Goal: Information Seeking & Learning: Compare options

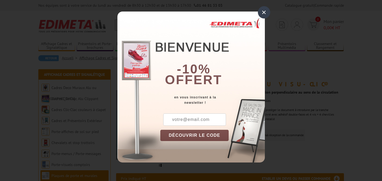
click at [264, 13] on div "×" at bounding box center [264, 12] width 12 height 12
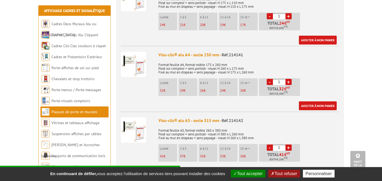
scroll to position [215, 0]
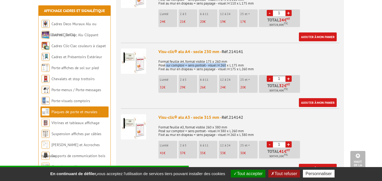
drag, startPoint x: 166, startPoint y: 64, endPoint x: 228, endPoint y: 65, distance: 62.5
click at [228, 65] on p "Format feuille A4, format visible 175 x 260 mm Posé sur comptoir = sens portrai…" at bounding box center [249, 63] width 181 height 15
drag, startPoint x: 241, startPoint y: 65, endPoint x: 169, endPoint y: 65, distance: 72.2
click at [169, 65] on p "Format feuille A4, format visible 175 x 260 mm Posé sur comptoir = sens portrai…" at bounding box center [249, 63] width 181 height 15
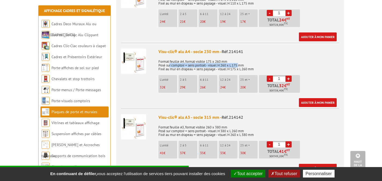
click at [169, 65] on p "Format feuille A4, format visible 175 x 260 mm Posé sur comptoir = sens portrai…" at bounding box center [249, 63] width 181 height 15
drag, startPoint x: 169, startPoint y: 69, endPoint x: 252, endPoint y: 71, distance: 82.4
click at [252, 71] on p "Format feuille A4, format visible 175 x 260 mm Posé sur comptoir = sens portrai…" at bounding box center [249, 63] width 181 height 15
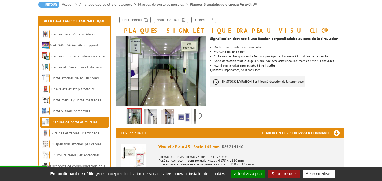
scroll to position [54, 0]
drag, startPoint x: 334, startPoint y: 61, endPoint x: 223, endPoint y: 59, distance: 110.8
click at [223, 59] on li "Socle de fixation murale largeur 5 cm livré avec adhésif double-faces et 4 vis …" at bounding box center [279, 60] width 130 height 3
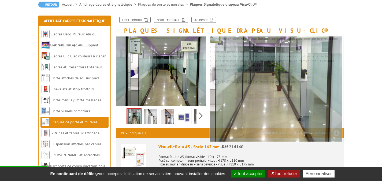
click at [155, 116] on img at bounding box center [150, 117] width 13 height 17
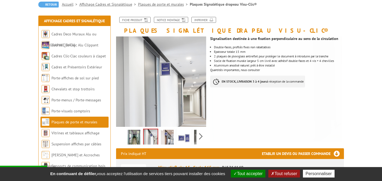
click at [171, 133] on img at bounding box center [167, 138] width 13 height 17
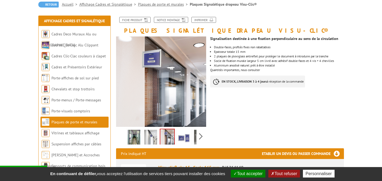
click at [185, 138] on img at bounding box center [184, 138] width 13 height 17
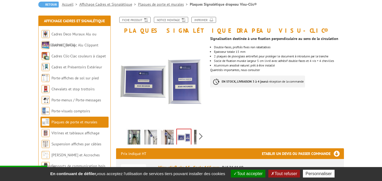
click at [196, 138] on img at bounding box center [200, 138] width 13 height 17
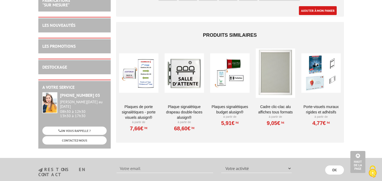
scroll to position [590, 0]
click at [192, 71] on div at bounding box center [184, 73] width 39 height 54
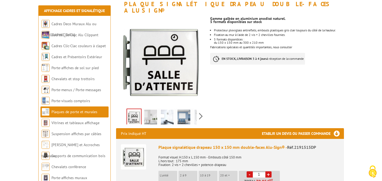
scroll to position [80, 0]
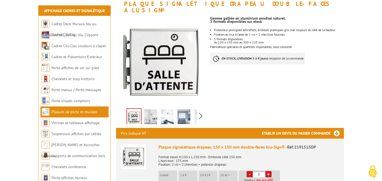
drag, startPoint x: 223, startPoint y: 40, endPoint x: 282, endPoint y: 40, distance: 59.3
click at [282, 40] on div "Gamme galbée en aluminium anodisé naturel. 5 formats disponibles sur stock Prot…" at bounding box center [279, 41] width 138 height 56
click at [288, 40] on div "Gamme galbée en aluminium anodisé naturel. 5 formats disponibles sur stock Prot…" at bounding box center [279, 41] width 138 height 56
click at [154, 110] on img at bounding box center [150, 117] width 13 height 17
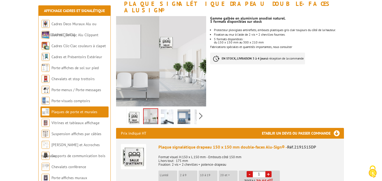
click at [174, 110] on link at bounding box center [167, 117] width 15 height 19
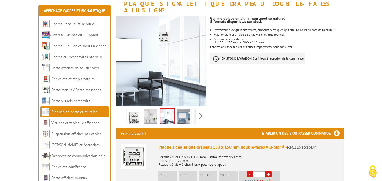
click at [183, 113] on img at bounding box center [184, 117] width 13 height 17
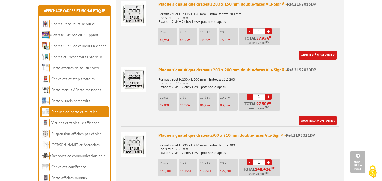
scroll to position [349, 0]
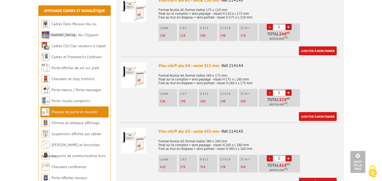
scroll to position [385, 0]
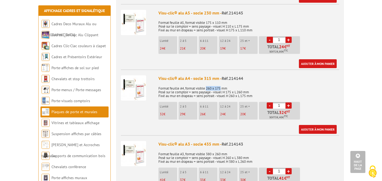
drag, startPoint x: 207, startPoint y: 89, endPoint x: 222, endPoint y: 89, distance: 15.0
click at [222, 89] on p "Format feuille A4, format visible 260 x 175 mm Posé sur le comptoir = sens pays…" at bounding box center [249, 90] width 181 height 15
drag, startPoint x: 222, startPoint y: 88, endPoint x: 189, endPoint y: 88, distance: 33.5
click at [189, 88] on p "Format feuille A4, format visible 260 x 175 mm Posé sur le comptoir = sens pays…" at bounding box center [249, 90] width 181 height 15
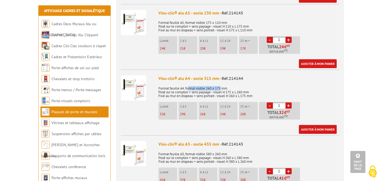
click at [189, 88] on p "Format feuille A4, format visible 260 x 175 mm Posé sur le comptoir = sens pays…" at bounding box center [249, 90] width 181 height 15
drag, startPoint x: 188, startPoint y: 88, endPoint x: 212, endPoint y: 88, distance: 23.6
click at [212, 88] on p "Format feuille A4, format visible 260 x 175 mm Posé sur le comptoir = sens pays…" at bounding box center [249, 90] width 181 height 15
drag, startPoint x: 219, startPoint y: 86, endPoint x: 185, endPoint y: 86, distance: 33.8
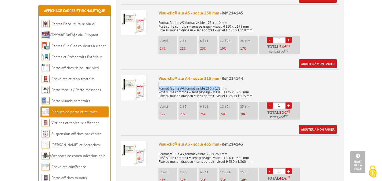
click at [185, 86] on p "Format feuille A4, format visible 260 x 175 mm Posé sur le comptoir = sens pays…" at bounding box center [249, 90] width 181 height 15
click at [231, 17] on div "Visu-clic® alu A5 - socle 230 mm - Réf.214145 Format feuille A5, format visible…" at bounding box center [249, 39] width 181 height 58
click at [237, 21] on p "Format feuille A5, format visible 175 x 110 mm Posé sur le comptoir = sens pays…" at bounding box center [249, 24] width 181 height 15
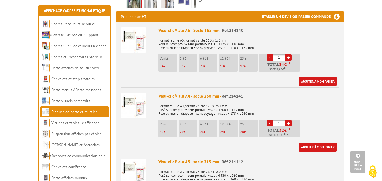
scroll to position [197, 0]
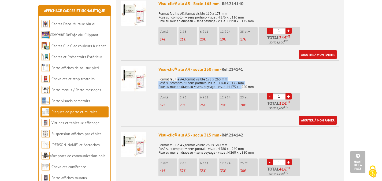
drag, startPoint x: 178, startPoint y: 78, endPoint x: 244, endPoint y: 87, distance: 66.3
click at [244, 87] on p "Format feuille A4, format visible 175 x 260 mm Posé sur comptoir = sens portrai…" at bounding box center [249, 81] width 181 height 15
drag, startPoint x: 244, startPoint y: 87, endPoint x: 178, endPoint y: 85, distance: 65.5
click at [178, 85] on p "Format feuille A4, format visible 175 x 260 mm Posé sur comptoir = sens portrai…" at bounding box center [249, 81] width 181 height 15
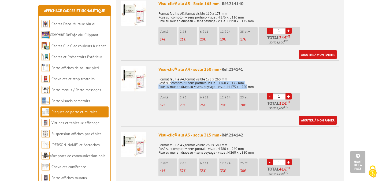
click at [178, 85] on p "Format feuille A4, format visible 175 x 260 mm Posé sur comptoir = sens portrai…" at bounding box center [249, 81] width 181 height 15
drag, startPoint x: 178, startPoint y: 83, endPoint x: 230, endPoint y: 83, distance: 51.8
click at [230, 83] on p "Format feuille A4, format visible 175 x 260 mm Posé sur comptoir = sens portrai…" at bounding box center [249, 81] width 181 height 15
drag, startPoint x: 230, startPoint y: 83, endPoint x: 240, endPoint y: 86, distance: 10.6
click at [230, 83] on p "Format feuille A4, format visible 175 x 260 mm Posé sur comptoir = sens portrai…" at bounding box center [249, 81] width 181 height 15
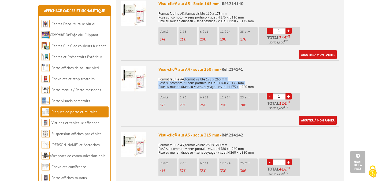
drag, startPoint x: 240, startPoint y: 86, endPoint x: 184, endPoint y: 79, distance: 56.6
click at [184, 79] on p "Format feuille A4, format visible 175 x 260 mm Posé sur comptoir = sens portrai…" at bounding box center [249, 81] width 181 height 15
drag, startPoint x: 172, startPoint y: 87, endPoint x: 223, endPoint y: 86, distance: 51.5
click at [223, 86] on p "Format feuille A4, format visible 175 x 260 mm Posé sur comptoir = sens portrai…" at bounding box center [249, 81] width 181 height 15
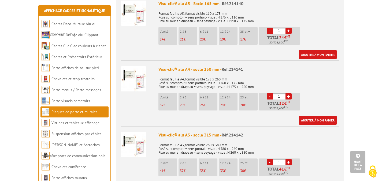
click at [208, 81] on p "Format feuille A4, format visible 175 x 260 mm Posé sur comptoir = sens portrai…" at bounding box center [249, 81] width 181 height 15
click at [282, 98] on input "1" at bounding box center [279, 96] width 13 height 6
type input "26"
click at [323, 92] on div "Visu-clic® alu A4 - socle 230 mm - Réf.214141 Format feuille A4, format visible…" at bounding box center [249, 95] width 181 height 58
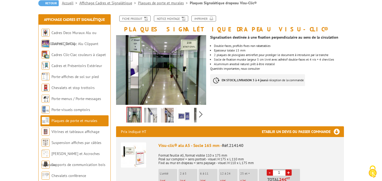
scroll to position [54, 0]
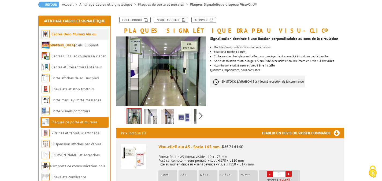
click at [87, 34] on link "Cadres Deco Muraux Alu ou [GEOGRAPHIC_DATA]" at bounding box center [69, 40] width 55 height 16
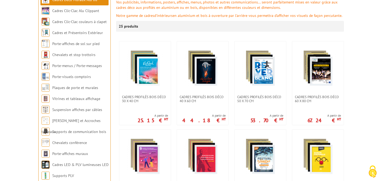
scroll to position [107, 0]
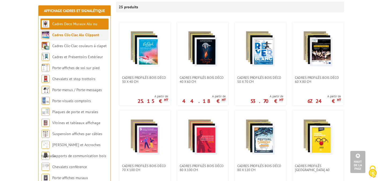
click at [88, 36] on link "Cadres Clic-Clac Alu Clippant" at bounding box center [75, 34] width 47 height 5
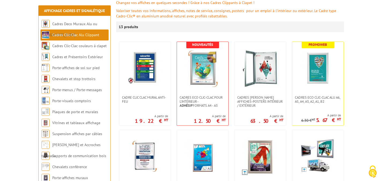
scroll to position [80, 0]
click at [249, 65] on img at bounding box center [261, 69] width 38 height 38
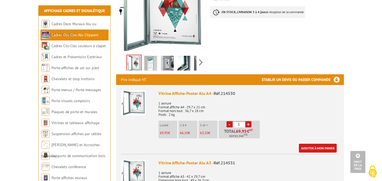
scroll to position [188, 0]
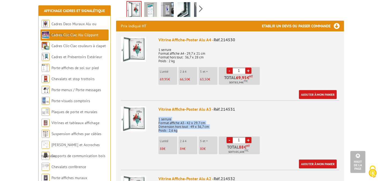
drag, startPoint x: 157, startPoint y: 113, endPoint x: 185, endPoint y: 124, distance: 29.7
click at [185, 124] on li "Vitrine Affiche-Poster Alu A3 - Réf.214531 1 serrure Format affiche A3 - 42 x 2…" at bounding box center [230, 134] width 218 height 68
click at [185, 124] on p "1 serrure Format affiche A3 - 42 x 29,7 cm Dimension hors tout : 49 x 36,7 cm P…" at bounding box center [249, 123] width 181 height 19
click at [138, 113] on img at bounding box center [133, 118] width 25 height 25
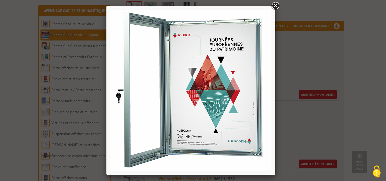
click at [276, 6] on link at bounding box center [276, 6] width 10 height 10
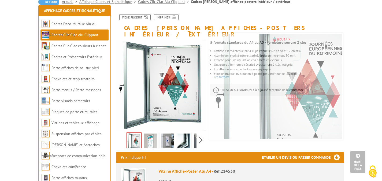
scroll to position [54, 0]
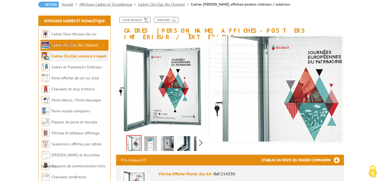
click at [89, 55] on link "Cadres Clic-Clac couleurs à clapet" at bounding box center [79, 56] width 55 height 5
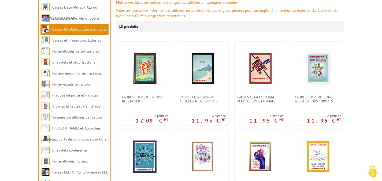
scroll to position [54, 0]
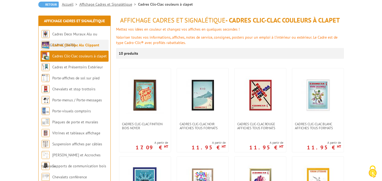
click at [94, 45] on link "Cadres Clic-Clac Alu Clippant" at bounding box center [75, 45] width 47 height 5
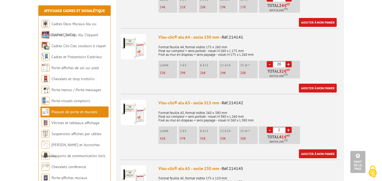
scroll to position [215, 0]
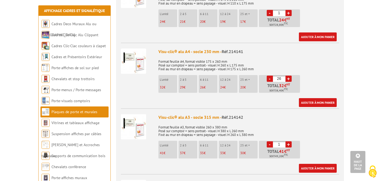
click at [308, 75] on div "Visu-clic® alu A4 - socle 230 mm - Réf.214141 Format feuille A4, format visible…" at bounding box center [249, 78] width 181 height 58
click at [271, 79] on link "-" at bounding box center [270, 79] width 6 height 6
click at [289, 78] on link "+" at bounding box center [289, 79] width 6 height 6
type input "26"
click at [311, 78] on div "Visu-clic® alu A4 - socle 230 mm - Réf.214141 Format feuille A4, format visible…" at bounding box center [249, 78] width 181 height 58
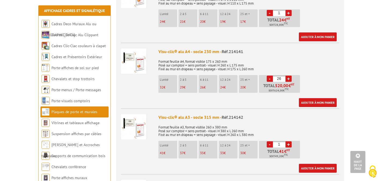
click at [330, 76] on div "Visu-clic® alu A4 - socle 230 mm - Réf.214141 Format feuille A4, format visible…" at bounding box center [249, 78] width 181 height 58
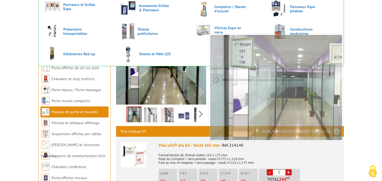
scroll to position [107, 0]
